Goal: Information Seeking & Learning: Check status

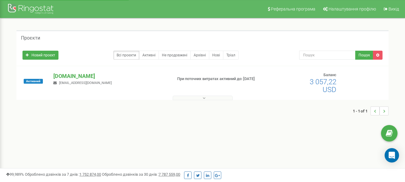
click at [66, 76] on p "florium.ua" at bounding box center [110, 76] width 114 height 8
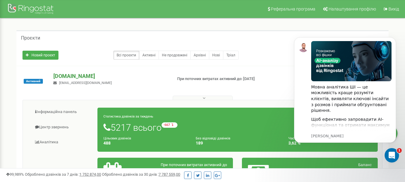
click at [62, 73] on p "florium.ua" at bounding box center [110, 76] width 114 height 8
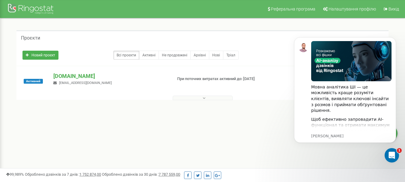
click at [204, 97] on icon at bounding box center [204, 98] width 3 height 4
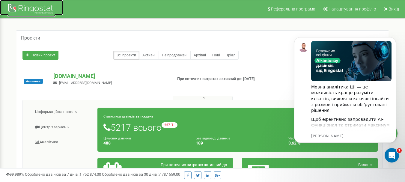
click at [29, 8] on div at bounding box center [31, 9] width 48 height 14
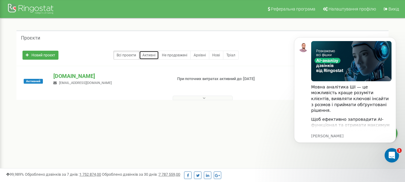
click at [147, 53] on link "Активні" at bounding box center [149, 55] width 20 height 9
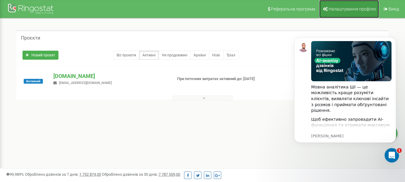
click at [345, 10] on span "Налаштування профілю" at bounding box center [352, 9] width 47 height 5
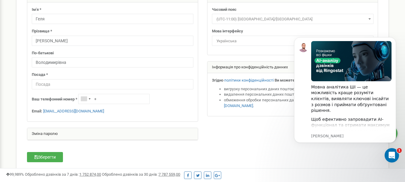
scroll to position [60, 0]
drag, startPoint x: 78, startPoint y: 110, endPoint x: 43, endPoint y: 111, distance: 35.1
click at [43, 111] on p "Email: [EMAIL_ADDRESS][DOMAIN_NAME]" at bounding box center [113, 111] width 162 height 6
copy p "[EMAIL_ADDRESS][DOMAIN_NAME]"
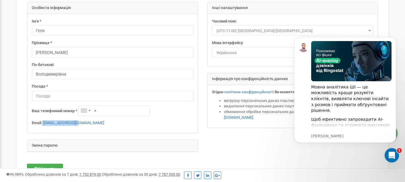
scroll to position [0, 0]
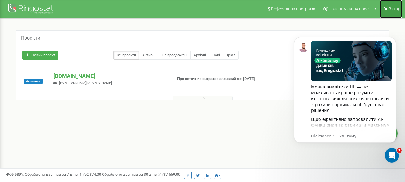
click at [391, 4] on link "Вихід" at bounding box center [391, 9] width 22 height 18
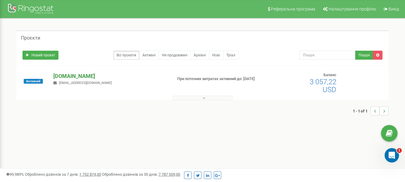
click at [65, 76] on p "[DOMAIN_NAME]" at bounding box center [110, 76] width 114 height 8
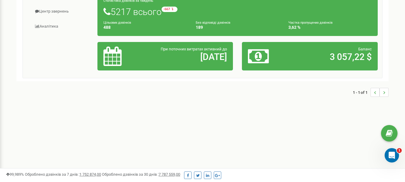
scroll to position [58, 0]
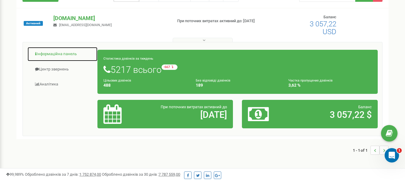
click at [59, 55] on link "Інформаційна панель" at bounding box center [62, 54] width 70 height 15
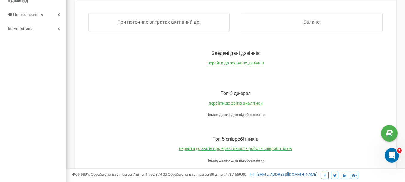
scroll to position [60, 0]
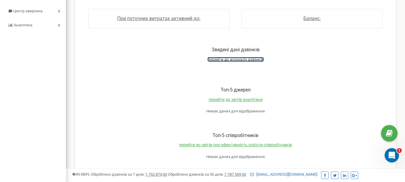
click at [237, 61] on span "перейти до журналу дзвінків" at bounding box center [235, 59] width 56 height 5
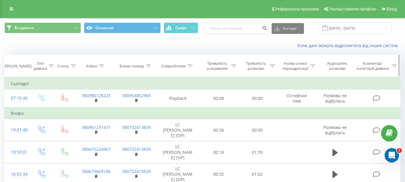
click at [74, 67] on icon at bounding box center [73, 65] width 5 height 3
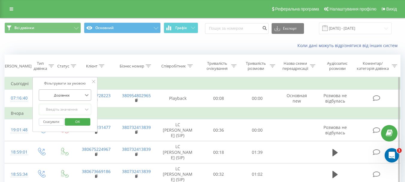
click at [87, 94] on icon at bounding box center [87, 95] width 6 height 6
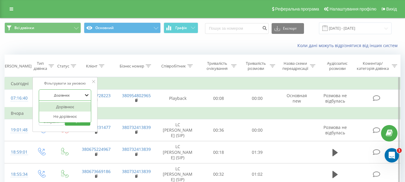
click at [87, 94] on icon at bounding box center [87, 95] width 6 height 6
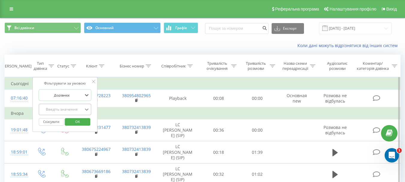
click at [86, 109] on div "Введіть значення" at bounding box center [65, 109] width 53 height 11
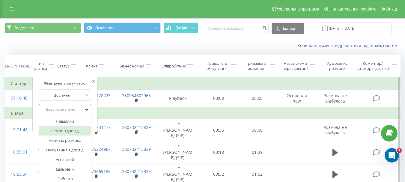
scroll to position [23, 0]
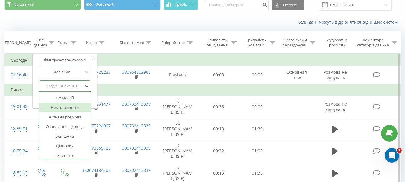
click at [80, 108] on div "Немає відповіді" at bounding box center [65, 108] width 52 height 10
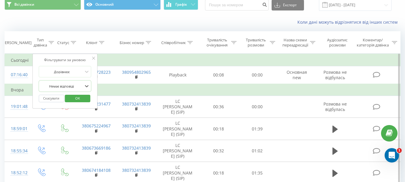
click at [79, 99] on span "OK" at bounding box center [77, 98] width 17 height 9
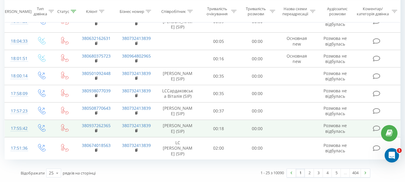
scroll to position [469, 0]
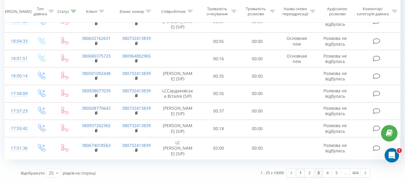
click at [316, 172] on link "3" at bounding box center [318, 173] width 9 height 8
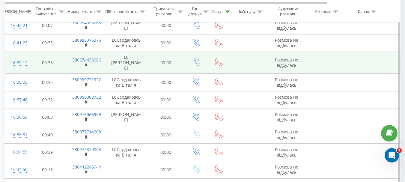
scroll to position [403, 0]
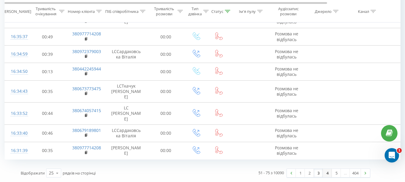
click at [327, 173] on link "4" at bounding box center [327, 173] width 9 height 8
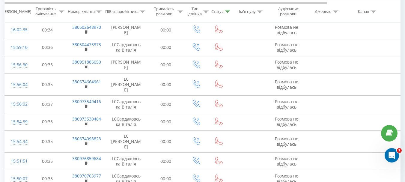
scroll to position [394, 0]
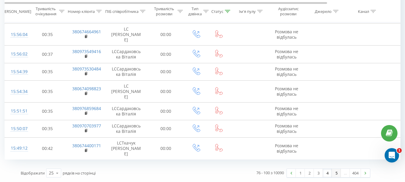
click at [337, 173] on link "5" at bounding box center [336, 173] width 9 height 8
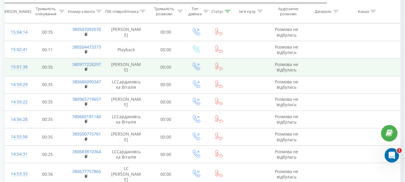
scroll to position [408, 0]
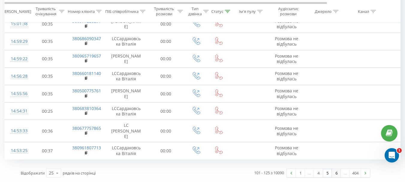
click at [335, 172] on link "6" at bounding box center [336, 173] width 9 height 8
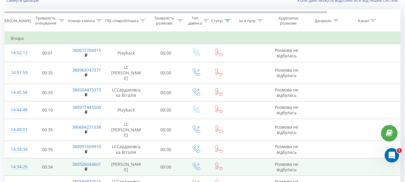
scroll to position [40, 0]
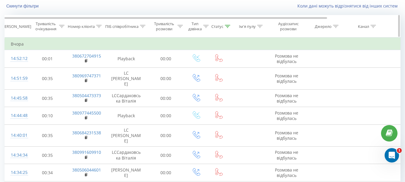
click at [203, 26] on icon at bounding box center [205, 26] width 5 height 3
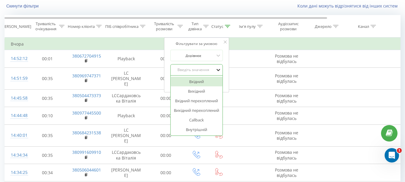
click at [219, 71] on icon at bounding box center [218, 70] width 6 height 6
click at [198, 83] on div "Вхідний" at bounding box center [197, 82] width 52 height 10
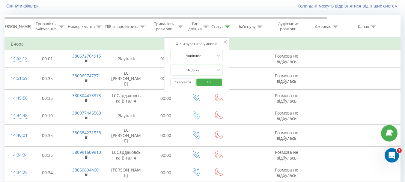
click at [205, 84] on span "OK" at bounding box center [209, 81] width 17 height 9
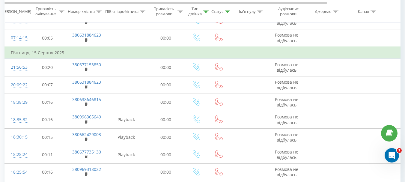
scroll to position [378, 0]
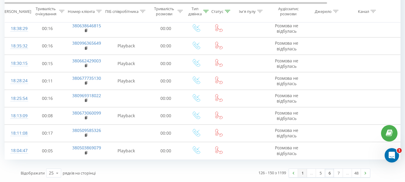
click at [305, 174] on link "1" at bounding box center [302, 173] width 9 height 8
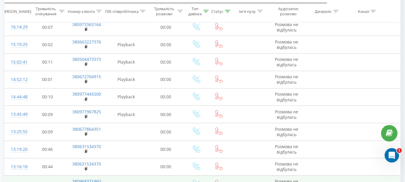
scroll to position [378, 0]
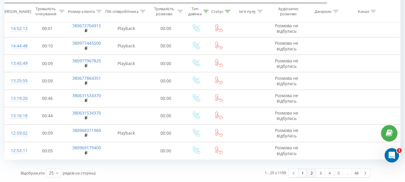
click at [310, 172] on link "2" at bounding box center [311, 173] width 9 height 8
click at [318, 173] on link "3" at bounding box center [320, 173] width 9 height 8
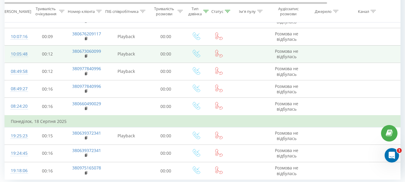
scroll to position [378, 0]
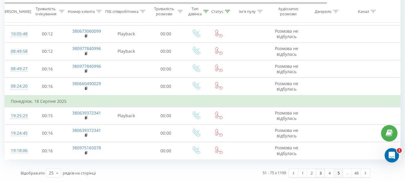
click at [336, 174] on link "5" at bounding box center [338, 173] width 9 height 8
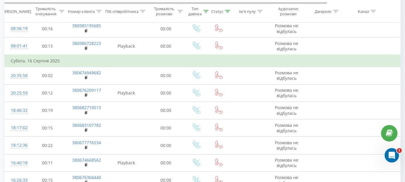
scroll to position [390, 0]
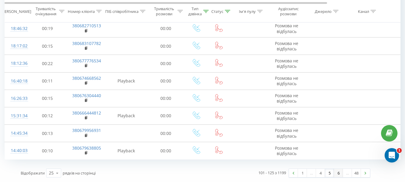
click at [336, 173] on link "6" at bounding box center [338, 173] width 9 height 8
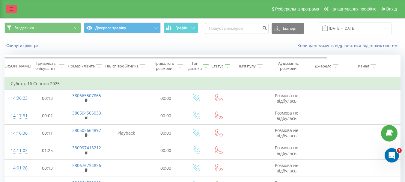
click at [7, 7] on link at bounding box center [11, 9] width 11 height 8
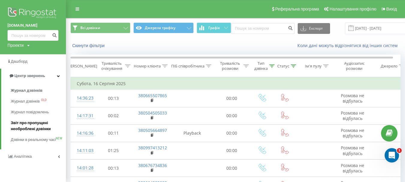
click at [31, 126] on span "Звіт про пропущені необроблені дзвінки" at bounding box center [37, 126] width 52 height 12
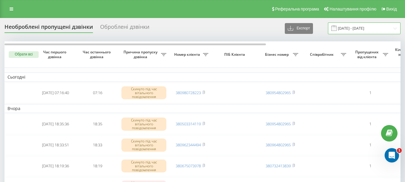
click at [376, 28] on input "21.07.2025 - 21.08.2025" at bounding box center [364, 28] width 73 height 12
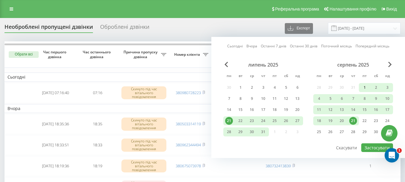
click at [365, 87] on div "1" at bounding box center [365, 88] width 8 height 8
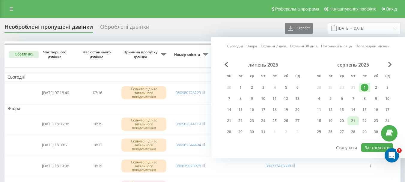
click at [354, 121] on div "21" at bounding box center [353, 121] width 8 height 8
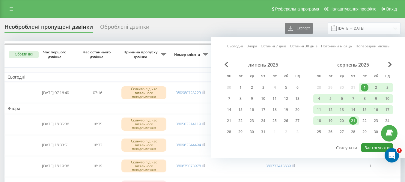
click at [376, 149] on button "Застосувати" at bounding box center [377, 147] width 32 height 9
type input "[DATE] - [DATE]"
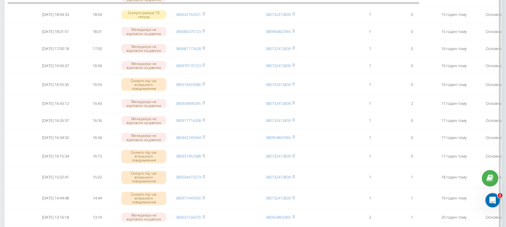
scroll to position [487, 0]
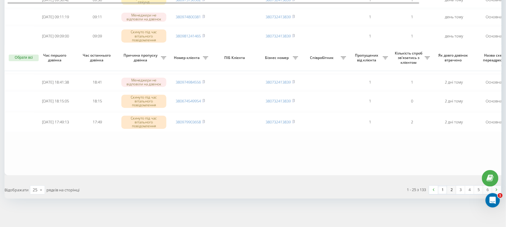
click at [405, 182] on link "2" at bounding box center [451, 190] width 9 height 8
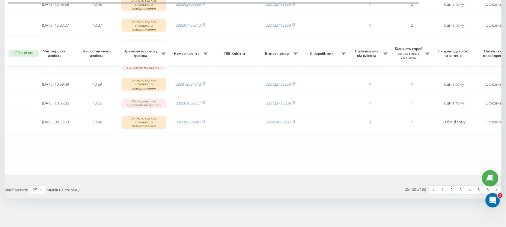
scroll to position [521, 0]
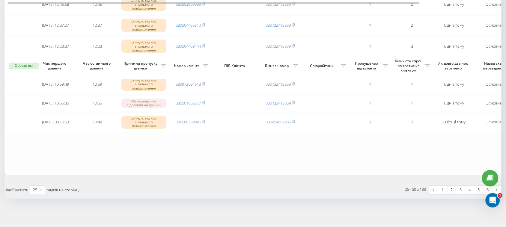
click at [405, 182] on link "2" at bounding box center [451, 190] width 9 height 8
click at [405, 182] on link "1" at bounding box center [442, 190] width 9 height 8
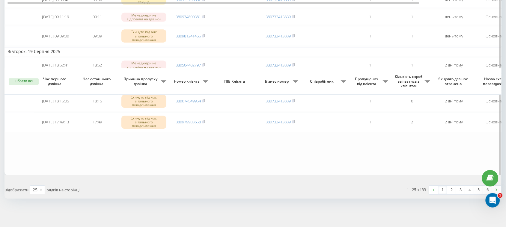
scroll to position [511, 0]
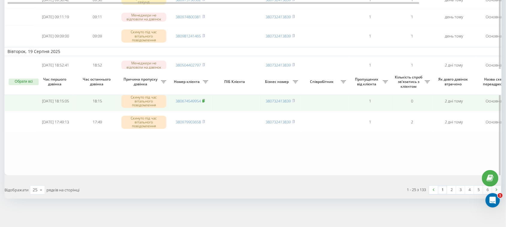
click at [204, 100] on rect at bounding box center [203, 101] width 2 height 3
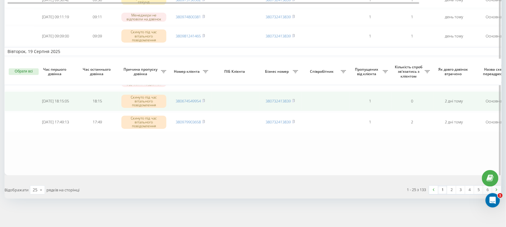
scroll to position [474, 0]
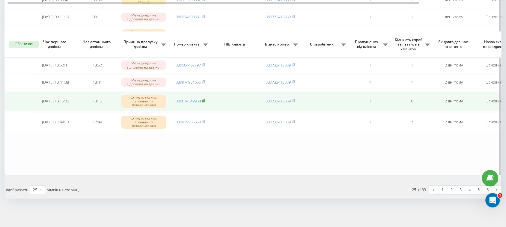
click at [204, 103] on rect at bounding box center [203, 101] width 2 height 3
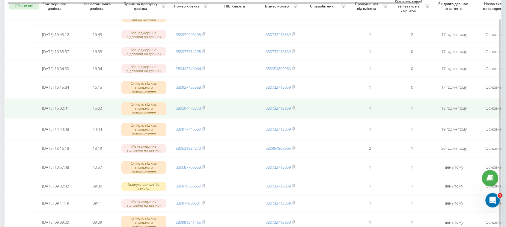
scroll to position [249, 0]
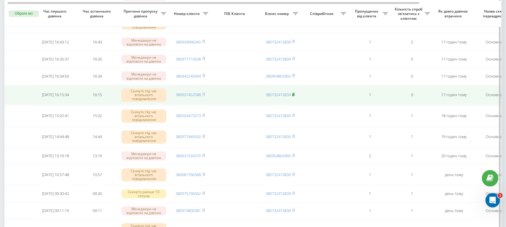
click at [294, 97] on rect at bounding box center [293, 95] width 2 height 3
click at [203, 97] on rect at bounding box center [203, 95] width 2 height 3
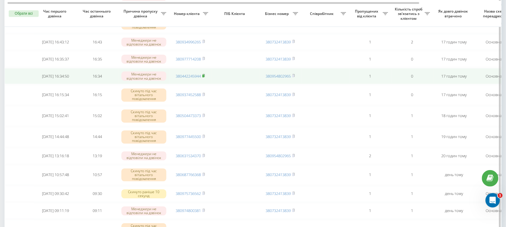
click at [203, 78] on rect at bounding box center [203, 76] width 2 height 3
click at [205, 77] on icon at bounding box center [204, 75] width 2 height 3
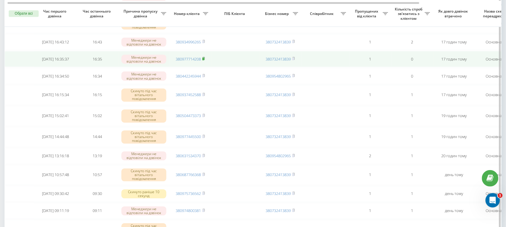
click at [204, 61] on rect at bounding box center [203, 59] width 2 height 3
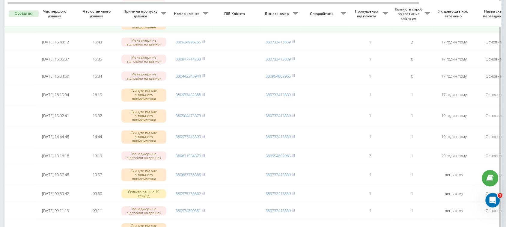
click at [205, 24] on icon at bounding box center [204, 22] width 2 height 3
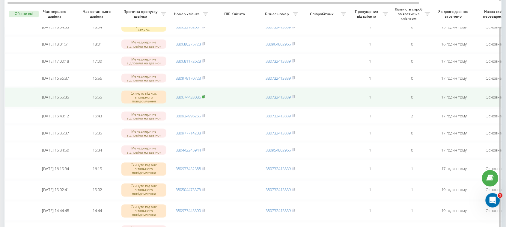
scroll to position [174, 0]
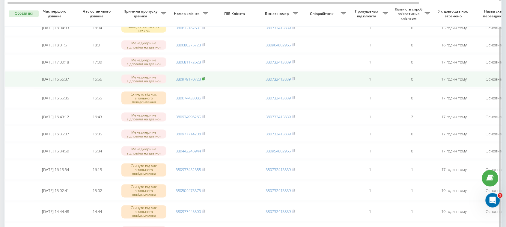
click at [204, 81] on rect at bounding box center [203, 79] width 2 height 3
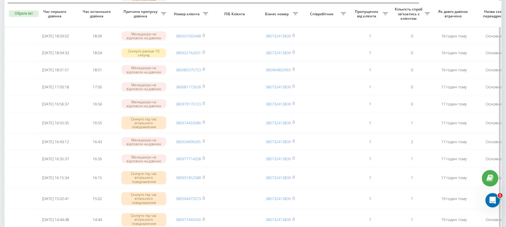
scroll to position [187, 0]
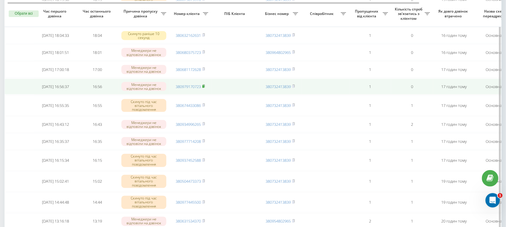
click at [204, 88] on icon at bounding box center [204, 86] width 2 height 3
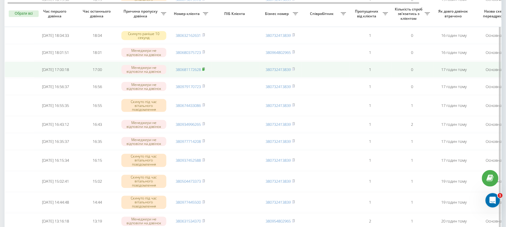
click at [204, 71] on rect at bounding box center [203, 69] width 2 height 3
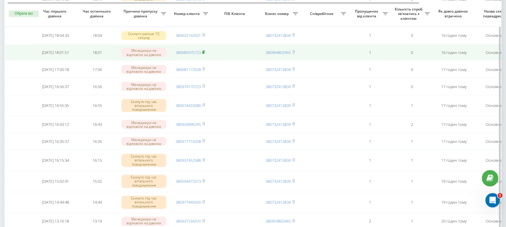
click at [205, 53] on icon at bounding box center [204, 52] width 2 height 3
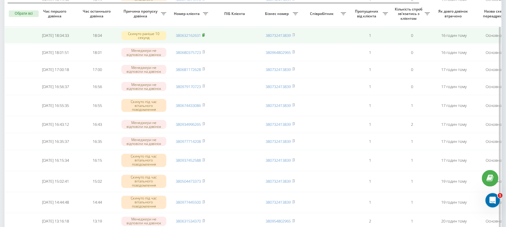
click at [204, 37] on rect at bounding box center [203, 35] width 2 height 3
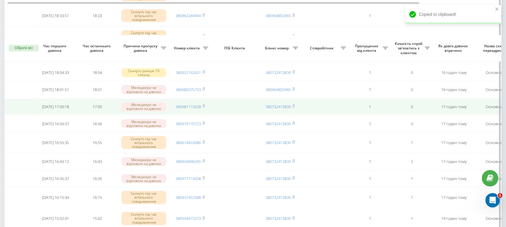
scroll to position [150, 0]
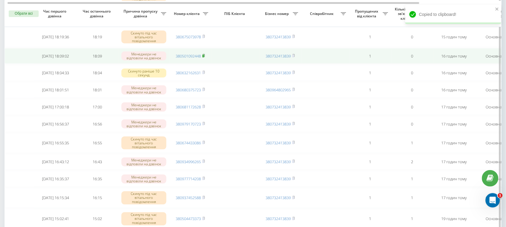
click at [204, 58] on rect at bounding box center [203, 56] width 2 height 3
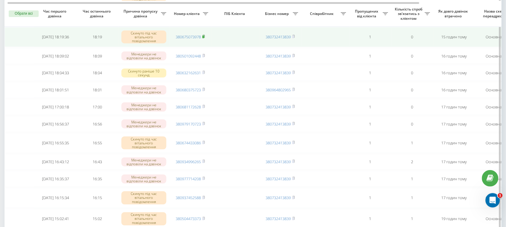
click at [203, 38] on rect at bounding box center [203, 37] width 2 height 3
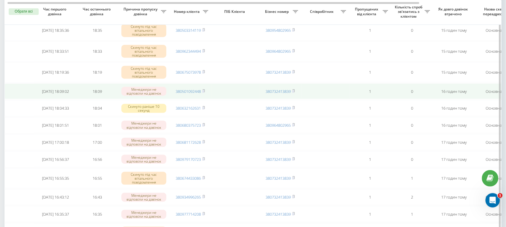
scroll to position [112, 0]
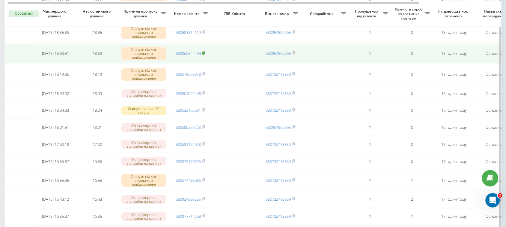
click at [205, 54] on icon at bounding box center [204, 53] width 2 height 3
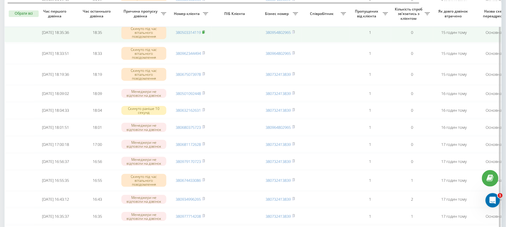
click at [205, 32] on icon at bounding box center [203, 32] width 3 height 4
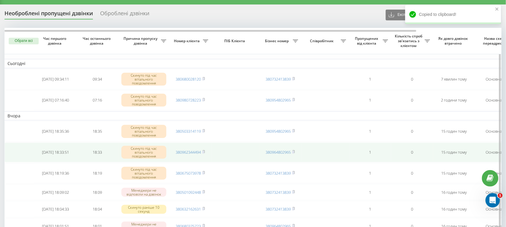
scroll to position [0, 0]
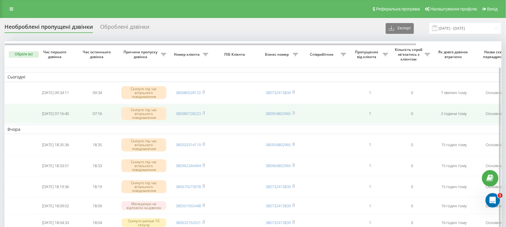
click at [203, 113] on span "380980728223" at bounding box center [190, 113] width 29 height 5
click at [204, 113] on icon at bounding box center [203, 114] width 3 height 4
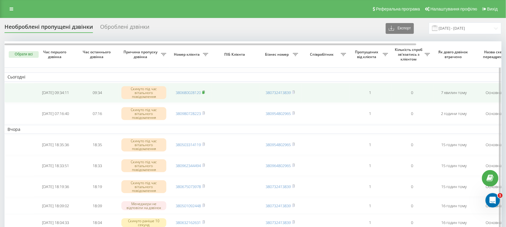
click at [204, 92] on rect at bounding box center [203, 92] width 2 height 3
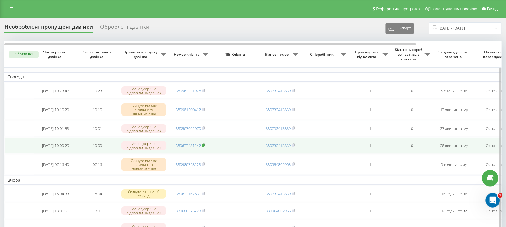
click at [204, 147] on rect at bounding box center [203, 145] width 2 height 3
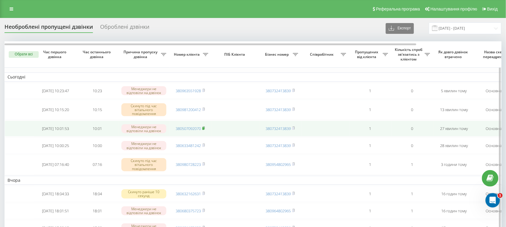
click at [204, 130] on rect at bounding box center [203, 128] width 2 height 3
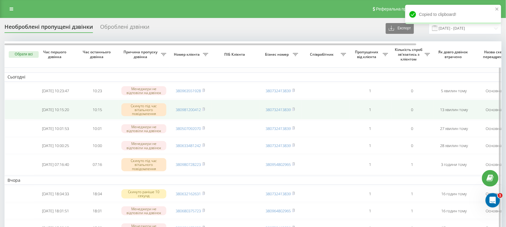
click at [206, 114] on td "380981200412" at bounding box center [190, 110] width 42 height 20
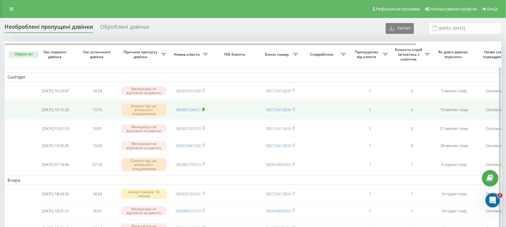
click at [203, 111] on icon at bounding box center [203, 110] width 3 height 4
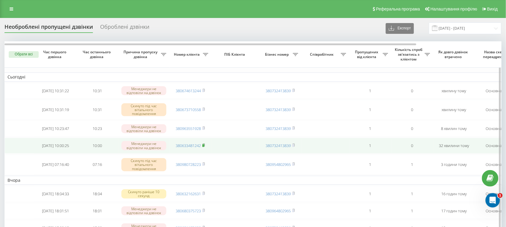
click at [204, 147] on rect at bounding box center [203, 145] width 2 height 3
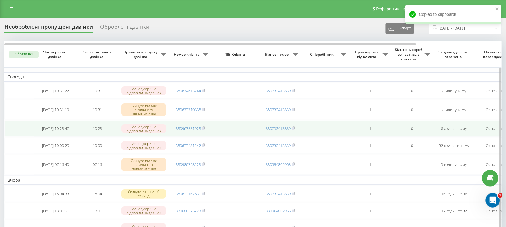
click at [206, 135] on td "380963551928" at bounding box center [190, 129] width 42 height 16
click at [205, 129] on icon at bounding box center [204, 128] width 2 height 3
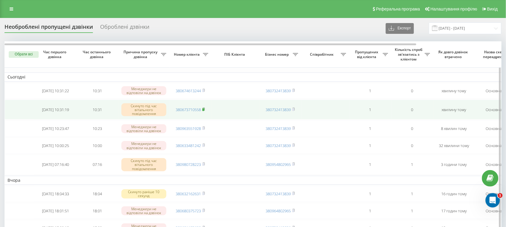
click at [204, 111] on rect at bounding box center [203, 110] width 2 height 3
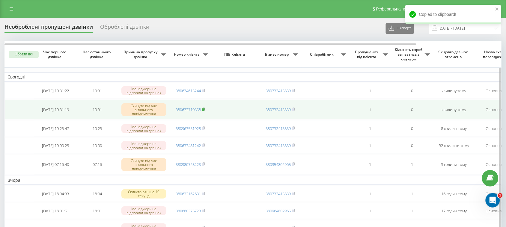
click at [204, 111] on rect at bounding box center [203, 110] width 2 height 3
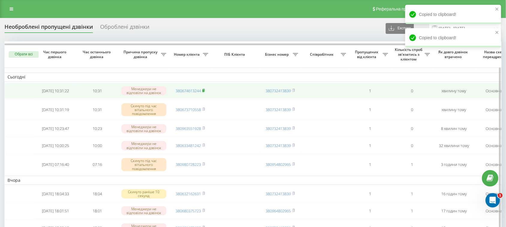
click at [204, 92] on icon at bounding box center [203, 91] width 3 height 4
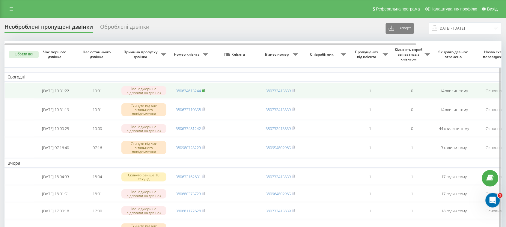
click at [204, 92] on icon at bounding box center [203, 91] width 3 height 4
